Goal: Book appointment/travel/reservation

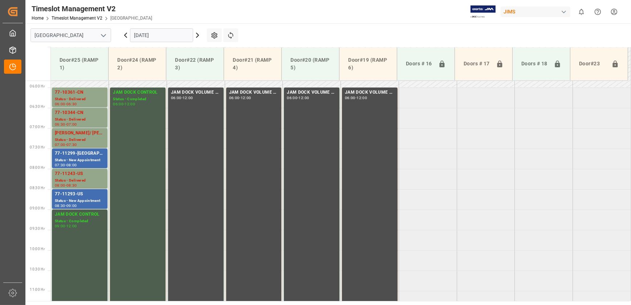
scroll to position [237, 0]
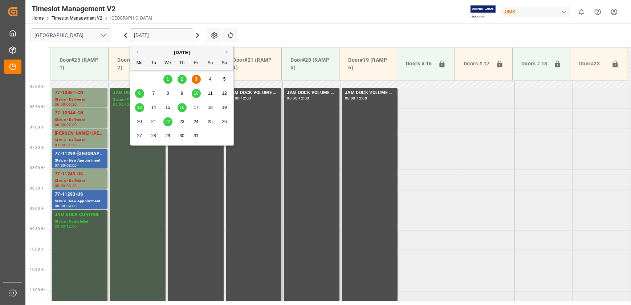
click at [177, 34] on input "[DATE]" at bounding box center [161, 35] width 63 height 14
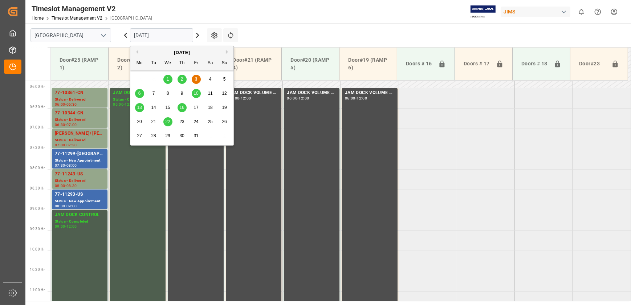
click at [157, 40] on input "[DATE]" at bounding box center [161, 35] width 63 height 14
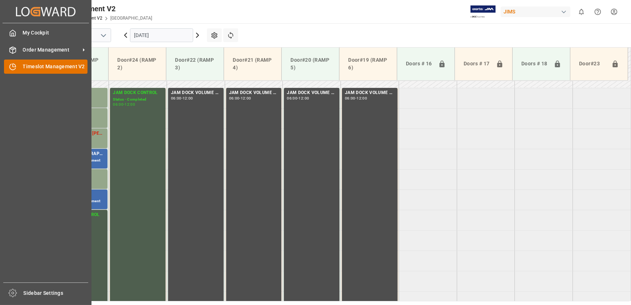
click at [68, 68] on span "Timeslot Management V2" at bounding box center [55, 67] width 65 height 8
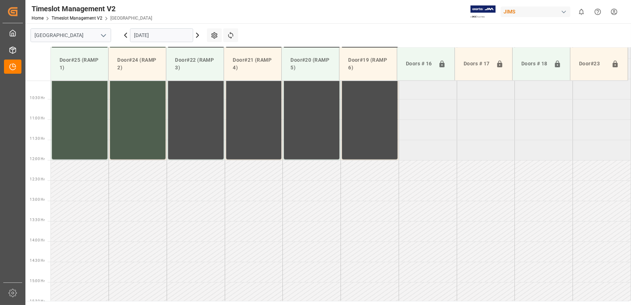
scroll to position [410, 0]
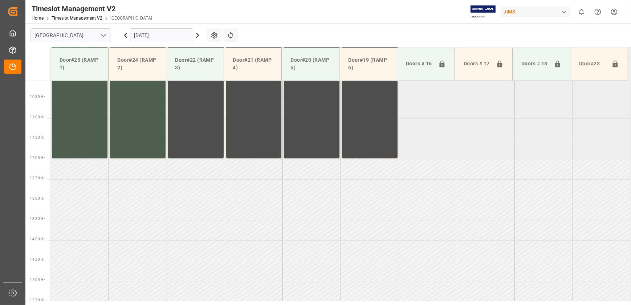
click at [360, 234] on td at bounding box center [370, 230] width 58 height 20
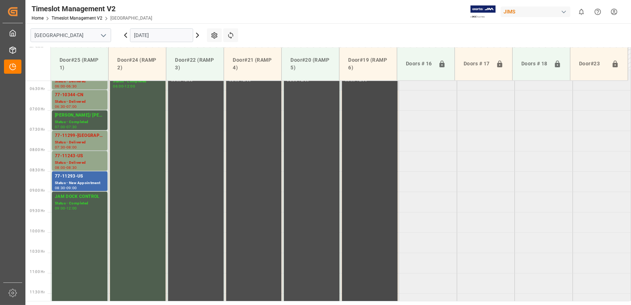
scroll to position [245, 0]
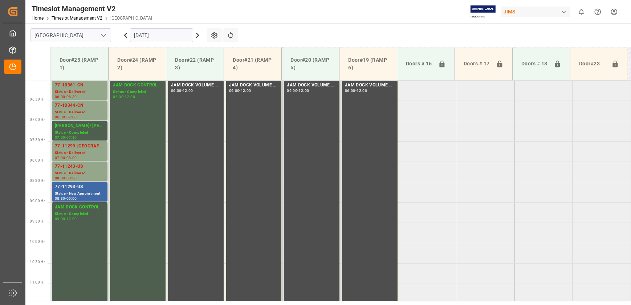
click at [80, 193] on div "Status - New Appointment" at bounding box center [80, 194] width 50 height 6
click at [169, 33] on input "[DATE]" at bounding box center [161, 35] width 63 height 14
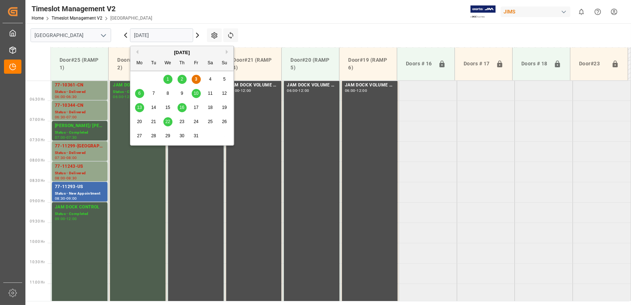
click at [141, 97] on div "6" at bounding box center [139, 93] width 9 height 9
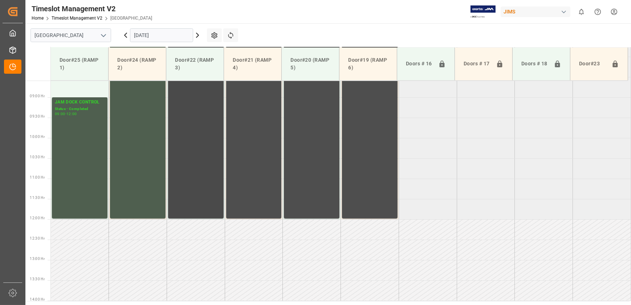
scroll to position [252, 0]
